Goal: Obtain resource: Download file/media

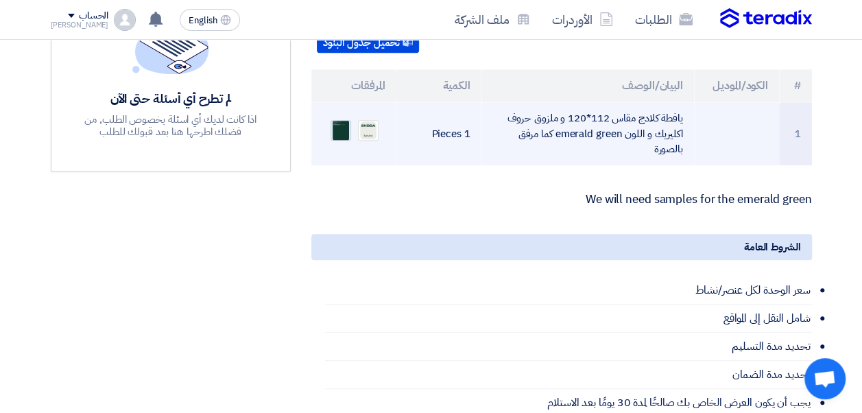
click at [344, 117] on img at bounding box center [340, 130] width 19 height 26
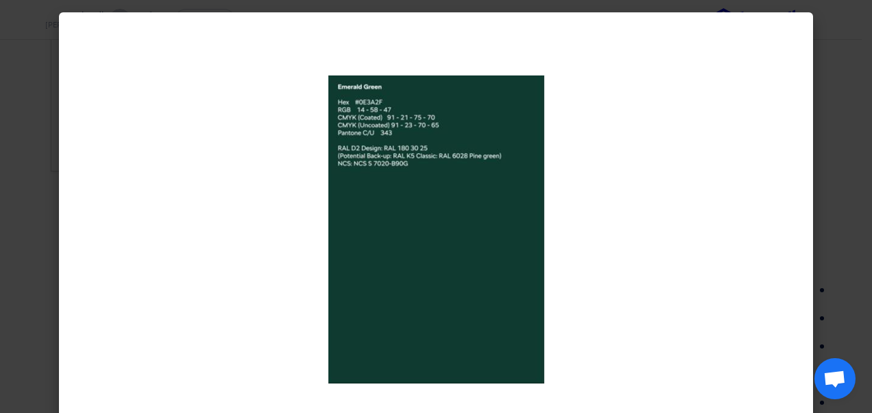
click at [831, 106] on modal-container at bounding box center [436, 206] width 872 height 413
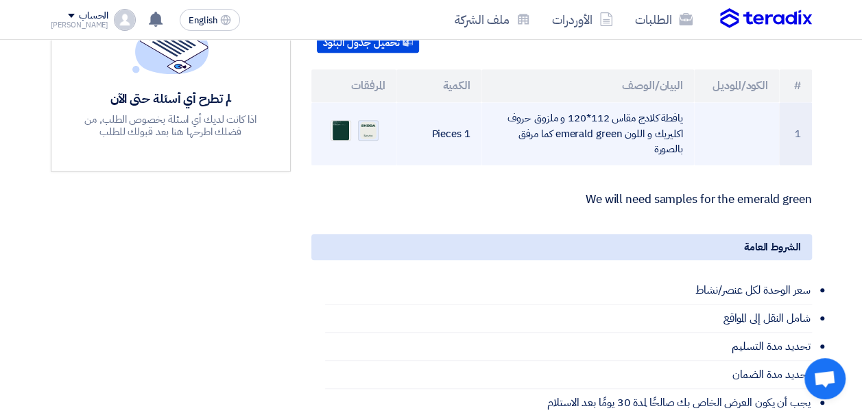
click at [369, 120] on img at bounding box center [368, 130] width 19 height 20
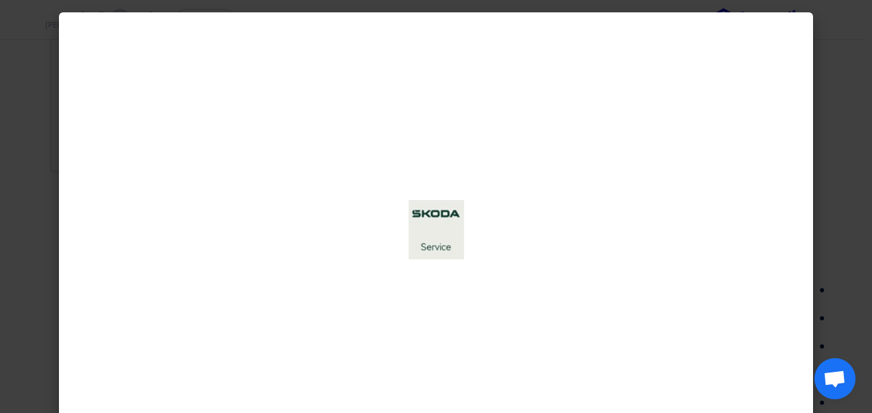
drag, startPoint x: 838, startPoint y: 139, endPoint x: 831, endPoint y: 140, distance: 7.0
click at [837, 139] on modal-container at bounding box center [436, 206] width 872 height 413
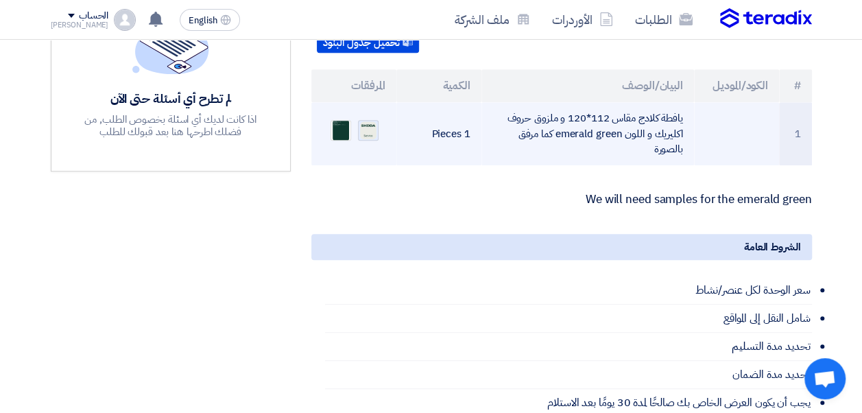
click at [368, 120] on img at bounding box center [368, 130] width 19 height 20
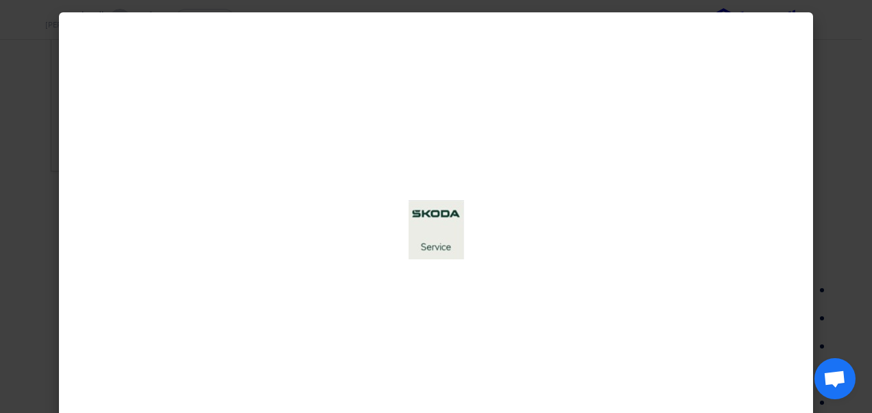
click at [439, 220] on img at bounding box center [437, 229] width 56 height 59
click at [447, 221] on img at bounding box center [437, 229] width 56 height 59
click at [448, 230] on img at bounding box center [437, 229] width 56 height 59
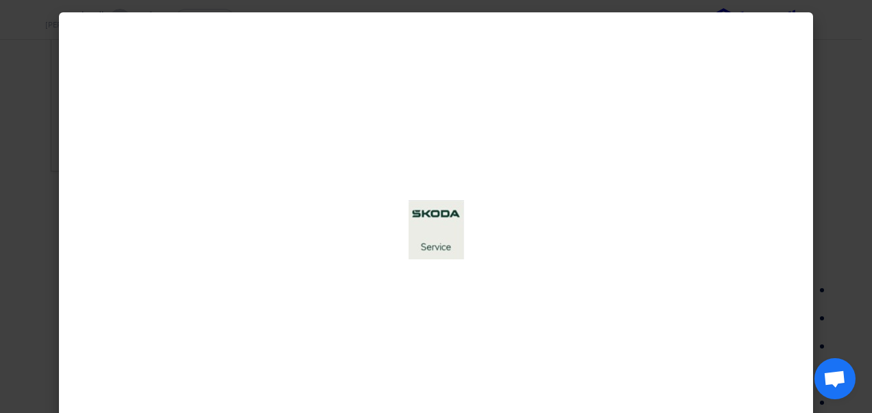
click at [448, 230] on img at bounding box center [437, 229] width 56 height 59
click at [843, 234] on modal-container at bounding box center [436, 206] width 872 height 413
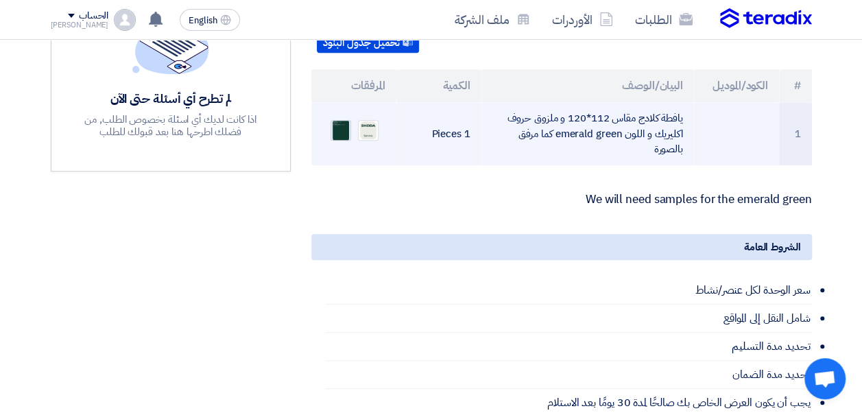
click at [346, 117] on img at bounding box center [340, 130] width 19 height 26
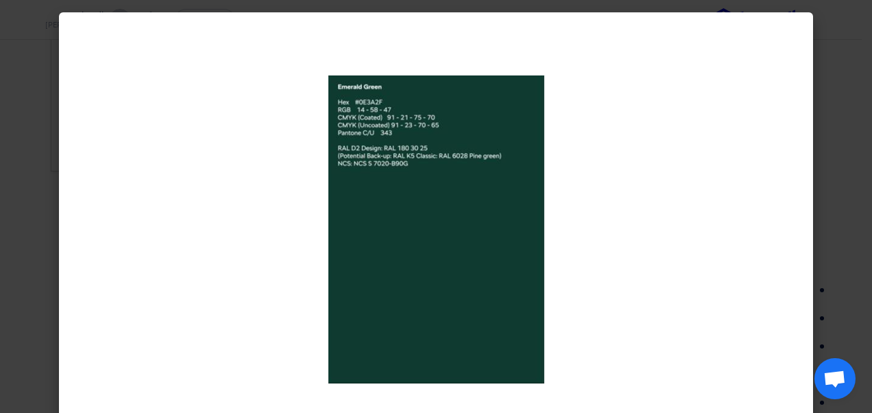
click at [845, 226] on modal-container at bounding box center [436, 206] width 872 height 413
